Goal: Go to known website: Go to known website

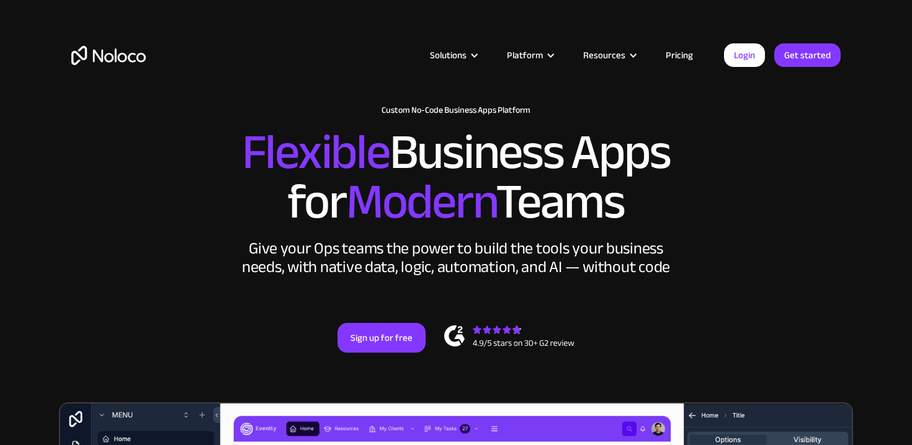
click at [731, 55] on link "Login" at bounding box center [744, 55] width 41 height 24
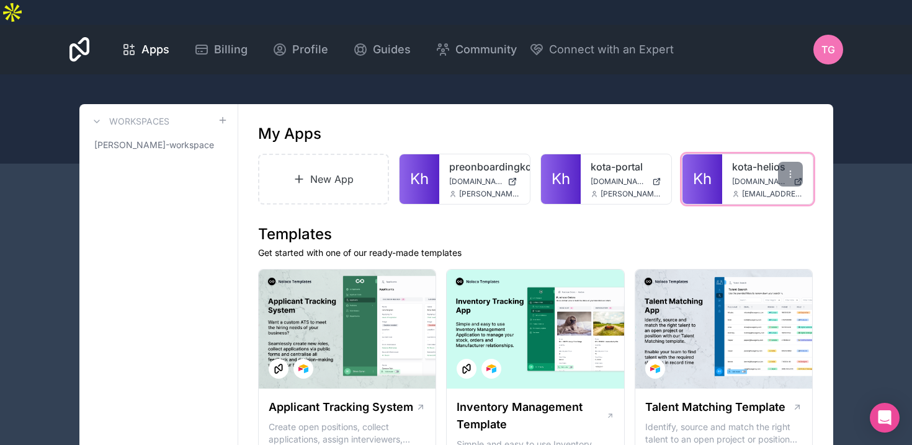
click at [747, 177] on span "helios.hub.kota.io" at bounding box center [760, 182] width 56 height 10
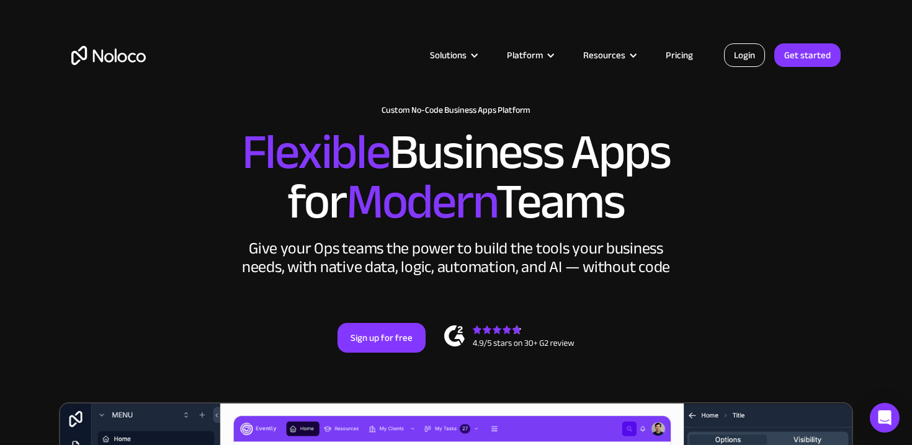
click at [734, 56] on link "Login" at bounding box center [744, 55] width 41 height 24
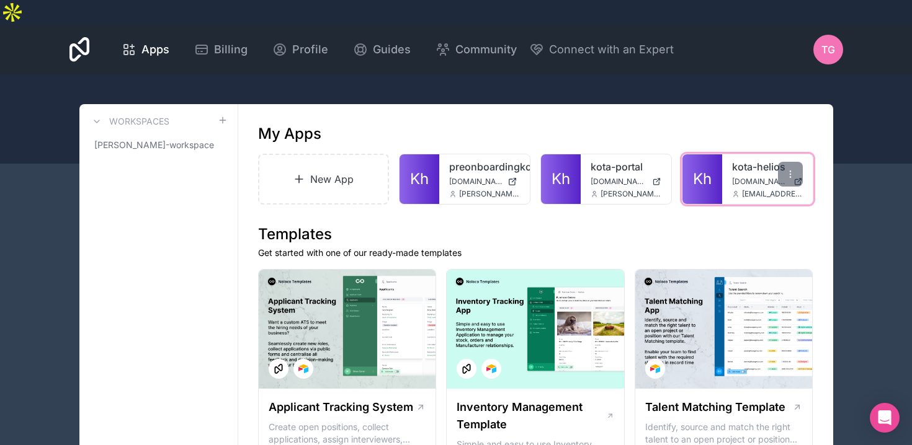
click at [757, 177] on span "[DOMAIN_NAME]" at bounding box center [760, 182] width 56 height 10
click at [747, 159] on link "kota-helios" at bounding box center [767, 166] width 71 height 15
